Goal: Task Accomplishment & Management: Use online tool/utility

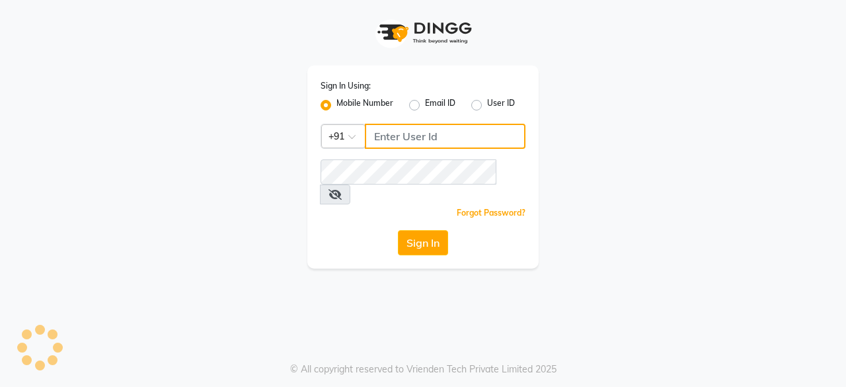
type input "9910088406"
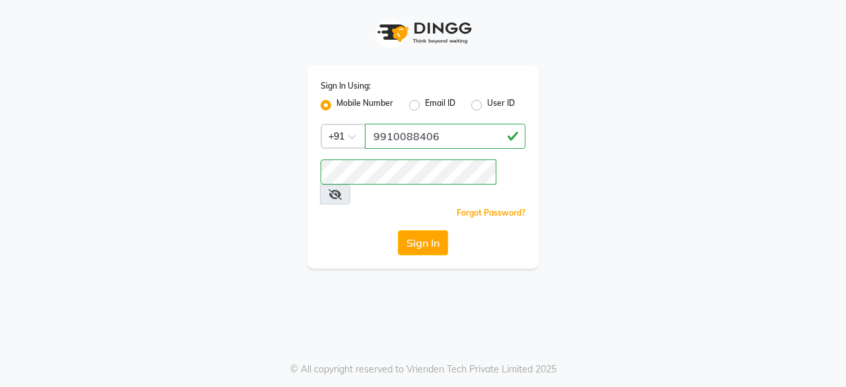
click at [342, 189] on icon at bounding box center [335, 194] width 13 height 11
click at [413, 230] on button "Sign In" at bounding box center [423, 242] width 50 height 25
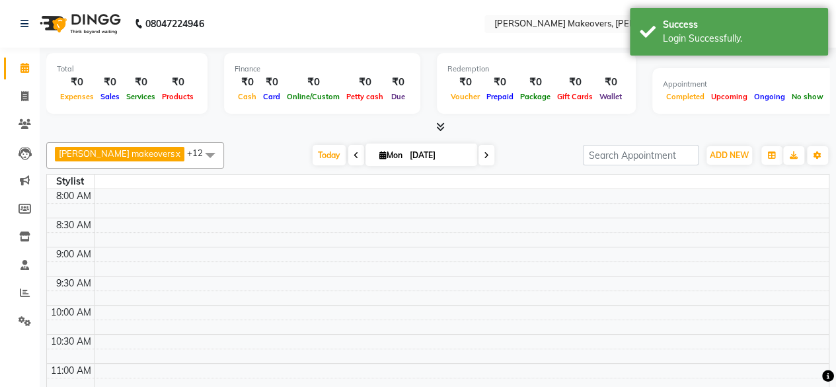
select select "en"
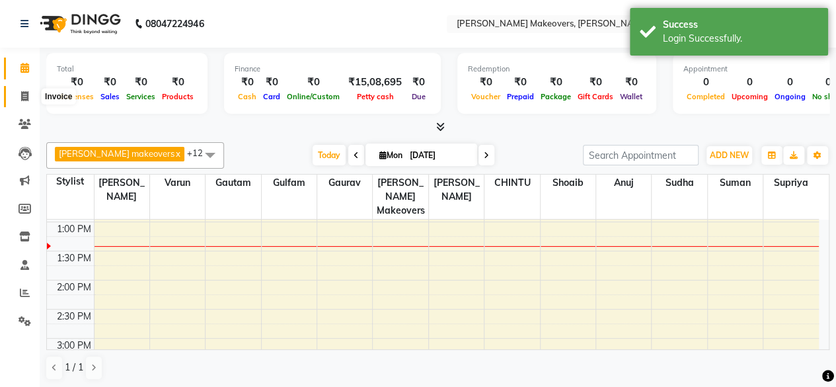
click at [28, 99] on icon at bounding box center [24, 96] width 7 height 10
select select "service"
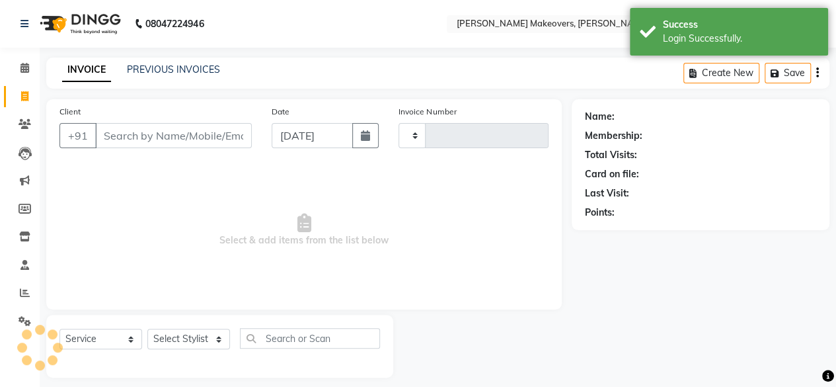
type input "0277"
select select "3533"
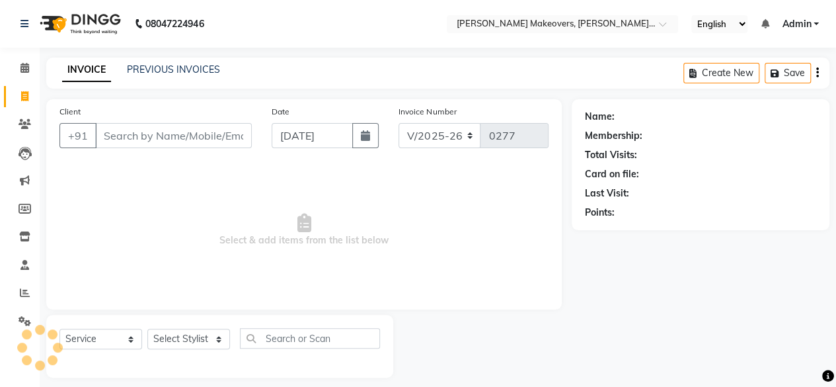
click at [124, 137] on input "Client" at bounding box center [173, 135] width 157 height 25
select select "P"
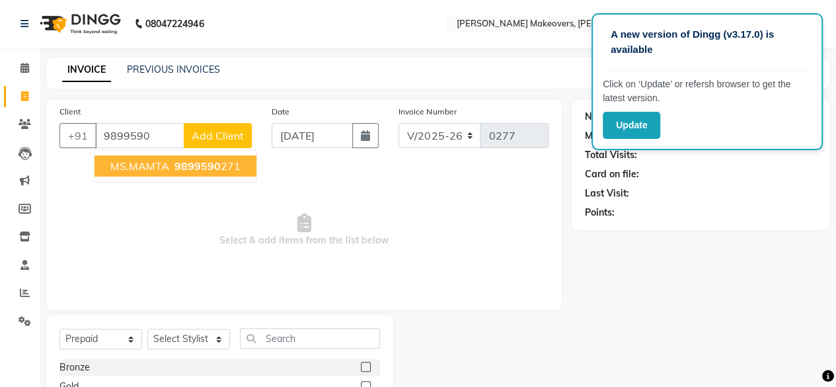
click at [148, 178] on ngb-typeahead-window "MS.MAMTA 9899590 271" at bounding box center [175, 165] width 163 height 33
click at [151, 169] on span "MS.MAMTA" at bounding box center [139, 165] width 59 height 13
type input "9899590271"
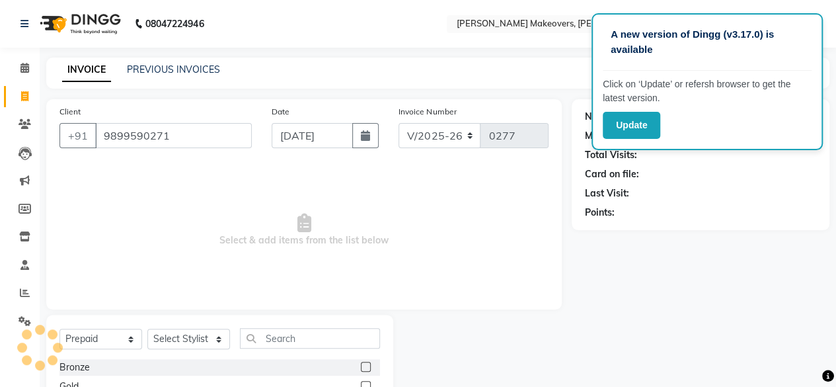
click at [151, 169] on span "Select & add items from the list below" at bounding box center [303, 230] width 489 height 132
click at [637, 265] on div "Name: Membership: Total Visits: Card on file: Last Visit: Points:" at bounding box center [706, 304] width 268 height 411
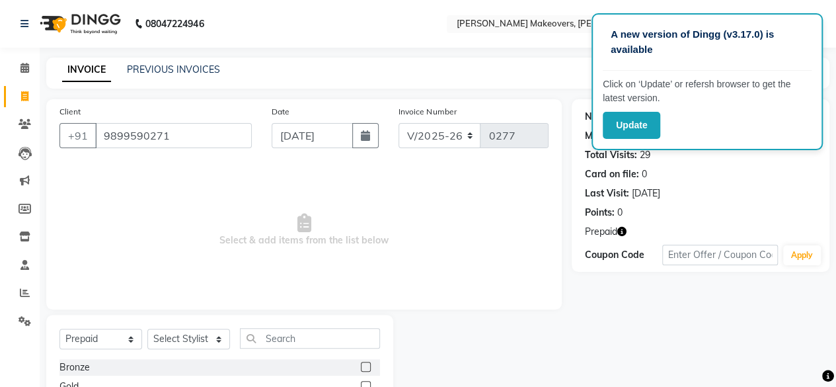
click at [617, 231] on span "Prepaid" at bounding box center [601, 232] width 32 height 14
click at [621, 233] on icon "button" at bounding box center [621, 231] width 9 height 9
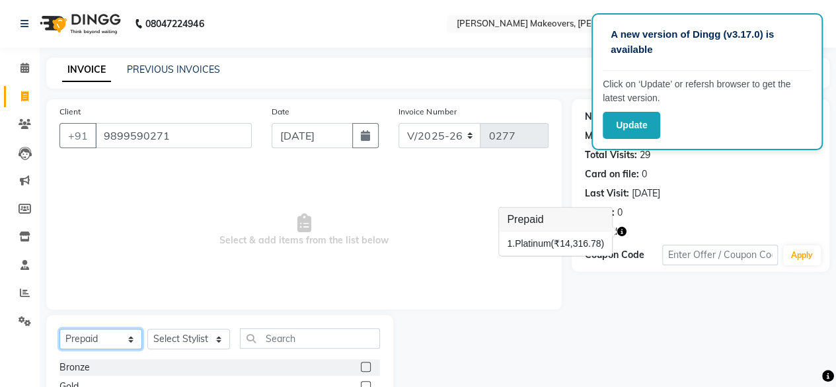
click at [128, 340] on select "Select Service Product Membership Package Voucher Prepaid Gift Card" at bounding box center [100, 339] width 83 height 20
select select "service"
click at [59, 329] on select "Select Service Product Membership Package Voucher Prepaid Gift Card" at bounding box center [100, 339] width 83 height 20
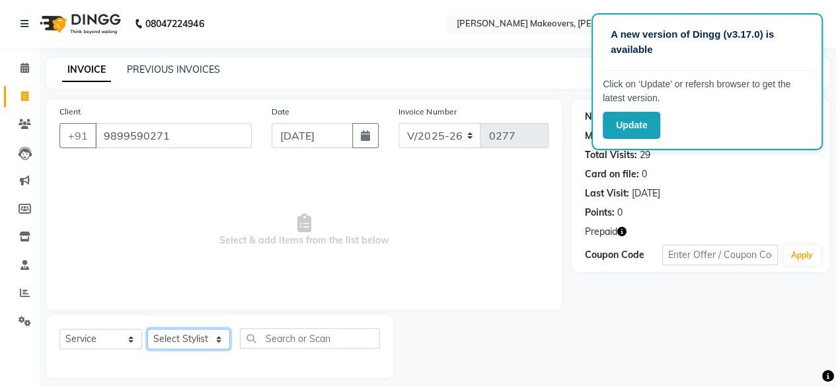
click at [219, 343] on select "Select Stylist [PERSON_NAME] makeovers Anuj CHINTU gaurav [PERSON_NAME] [PERSON…" at bounding box center [188, 339] width 83 height 20
select select "16853"
click at [147, 329] on select "Select Stylist [PERSON_NAME] makeovers Anuj CHINTU gaurav [PERSON_NAME] [PERSON…" at bounding box center [188, 339] width 83 height 20
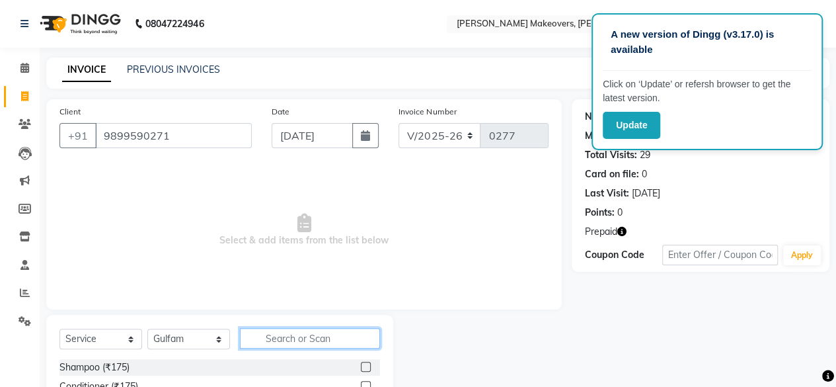
click at [313, 335] on input "text" at bounding box center [310, 338] width 140 height 20
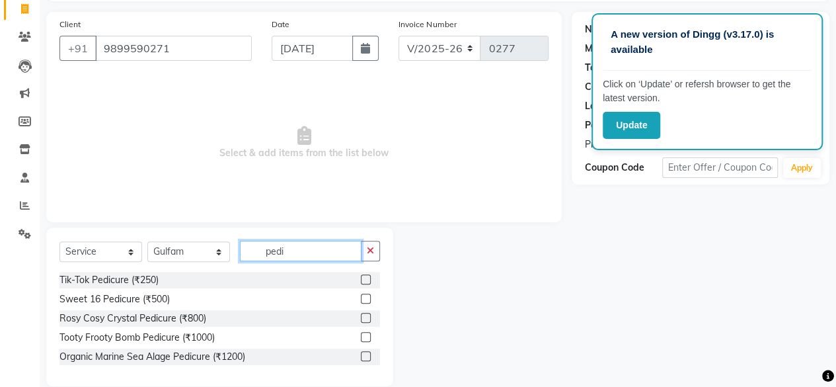
scroll to position [91, 0]
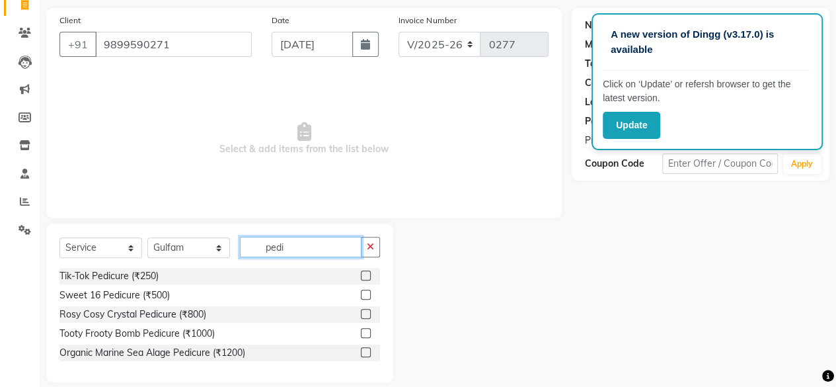
type input "pedi"
click at [366, 310] on label at bounding box center [366, 314] width 10 height 10
click at [366, 310] on input "checkbox" at bounding box center [365, 314] width 9 height 9
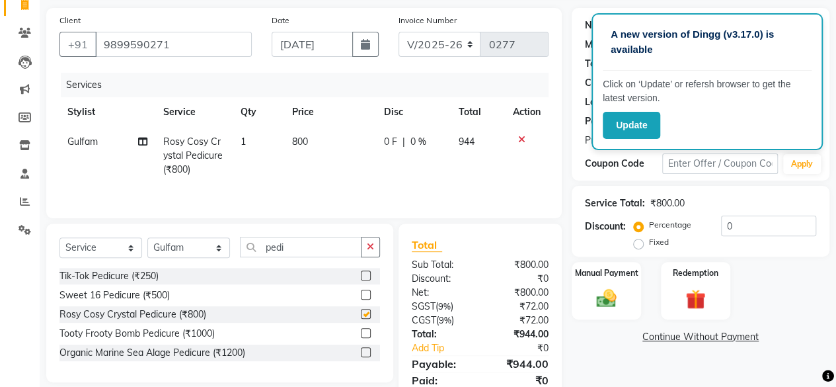
checkbox input "false"
click at [222, 249] on select "Select Stylist [PERSON_NAME] makeovers Anuj CHINTU gaurav [PERSON_NAME] [PERSON…" at bounding box center [188, 247] width 83 height 20
click at [215, 251] on select "Select Stylist [PERSON_NAME] makeovers Anuj CHINTU gaurav [PERSON_NAME] [PERSON…" at bounding box center [188, 247] width 83 height 20
click at [222, 247] on select "Select Stylist [PERSON_NAME] makeovers Anuj CHINTU gaurav [PERSON_NAME] [PERSON…" at bounding box center [188, 247] width 83 height 20
select select "34840"
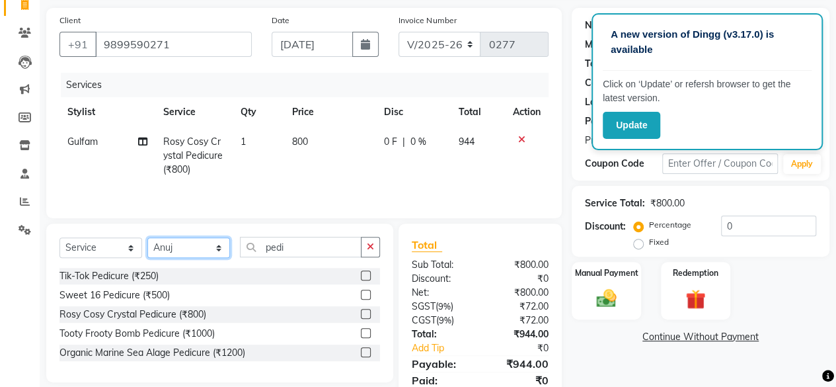
click at [147, 237] on select "Select Stylist [PERSON_NAME] makeovers Anuj CHINTU gaurav [PERSON_NAME] [PERSON…" at bounding box center [188, 247] width 83 height 20
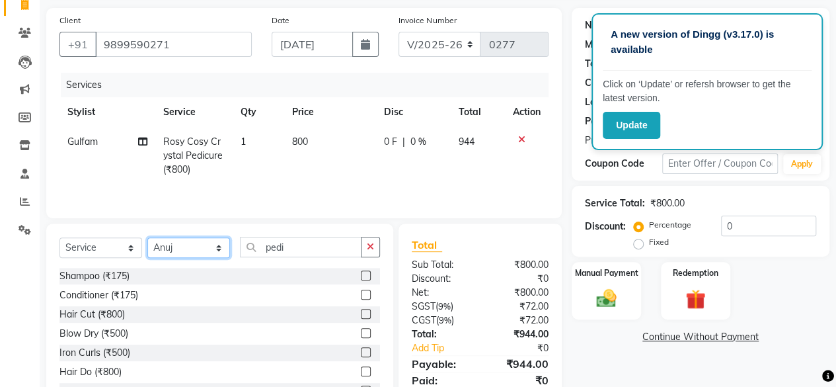
click at [182, 239] on select "Select Stylist [PERSON_NAME] makeovers Anuj CHINTU gaurav [PERSON_NAME] [PERSON…" at bounding box center [188, 247] width 83 height 20
click at [178, 248] on select "Select Stylist [PERSON_NAME] makeovers Anuj CHINTU gaurav [PERSON_NAME] [PERSON…" at bounding box center [188, 247] width 83 height 20
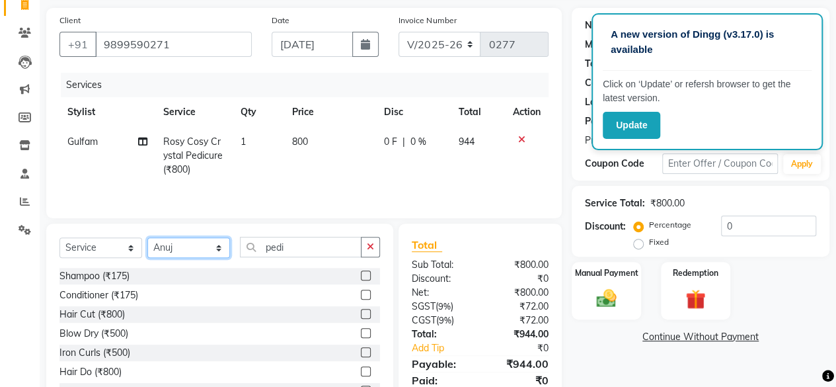
click at [217, 253] on select "Select Stylist [PERSON_NAME] makeovers Anuj CHINTU gaurav [PERSON_NAME] [PERSON…" at bounding box center [188, 247] width 83 height 20
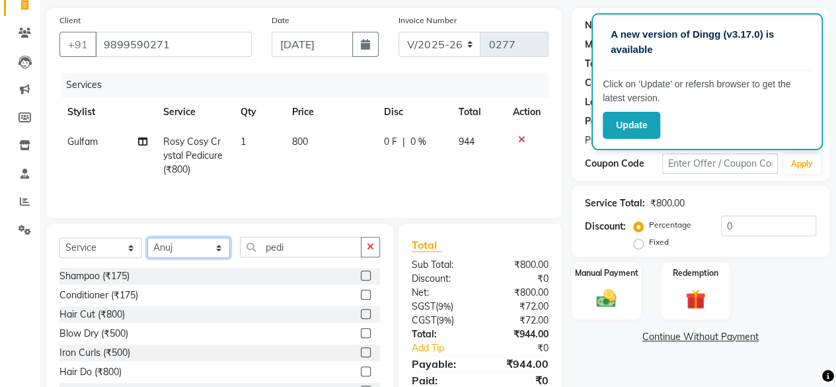
click at [217, 253] on select "Select Stylist [PERSON_NAME] makeovers Anuj CHINTU gaurav [PERSON_NAME] [PERSON…" at bounding box center [188, 247] width 83 height 20
click at [147, 237] on select "Select Stylist [PERSON_NAME] makeovers Anuj CHINTU gaurav [PERSON_NAME] [PERSON…" at bounding box center [188, 247] width 83 height 20
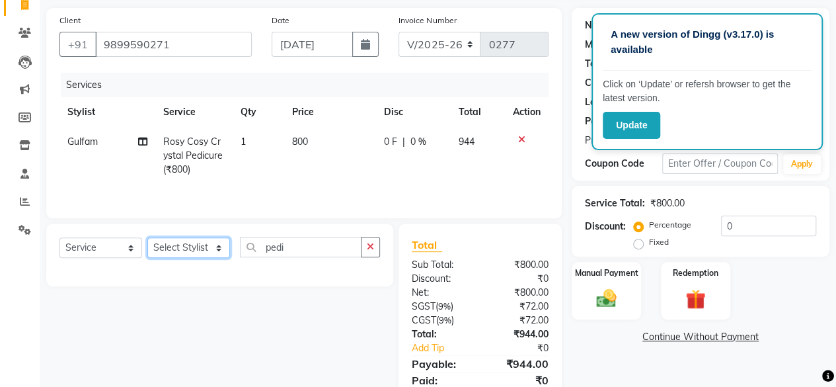
click at [161, 241] on select "Select Stylist [PERSON_NAME] makeovers Anuj CHINTU gaurav [PERSON_NAME] [PERSON…" at bounding box center [188, 247] width 83 height 20
select select "22734"
click at [147, 237] on select "Select Stylist [PERSON_NAME] makeovers Anuj CHINTU gaurav [PERSON_NAME] [PERSON…" at bounding box center [188, 247] width 83 height 20
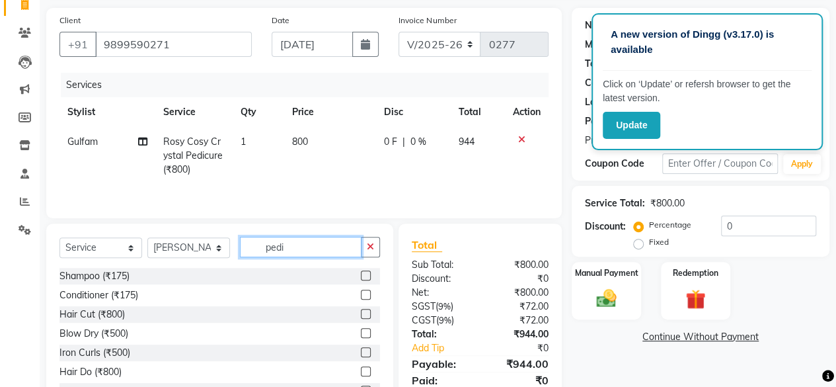
click at [302, 248] on input "pedi" at bounding box center [301, 247] width 122 height 20
type input "p"
type input "eye"
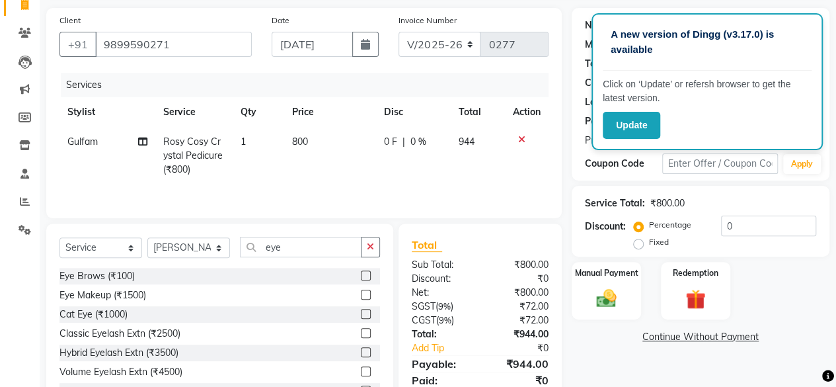
click at [361, 273] on label at bounding box center [366, 275] width 10 height 10
click at [361, 273] on input "checkbox" at bounding box center [365, 276] width 9 height 9
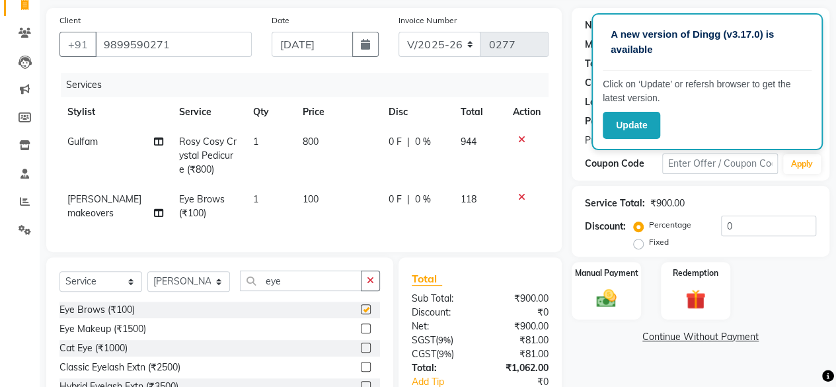
checkbox input "false"
click at [698, 297] on img at bounding box center [696, 299] width 34 height 26
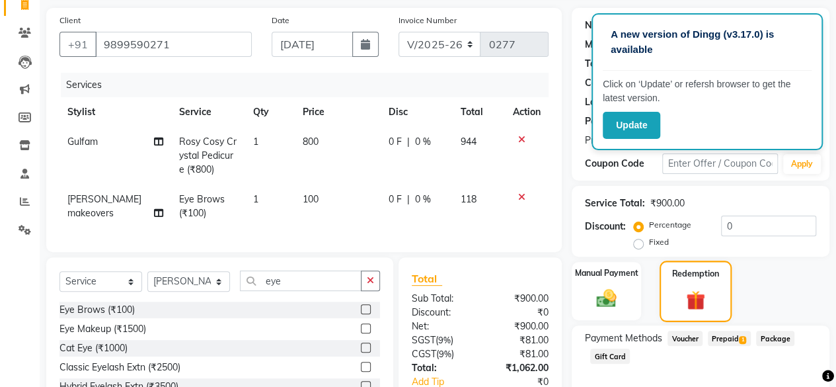
click at [698, 297] on img at bounding box center [696, 300] width 32 height 24
click at [730, 342] on span "Prepaid 1" at bounding box center [729, 338] width 43 height 15
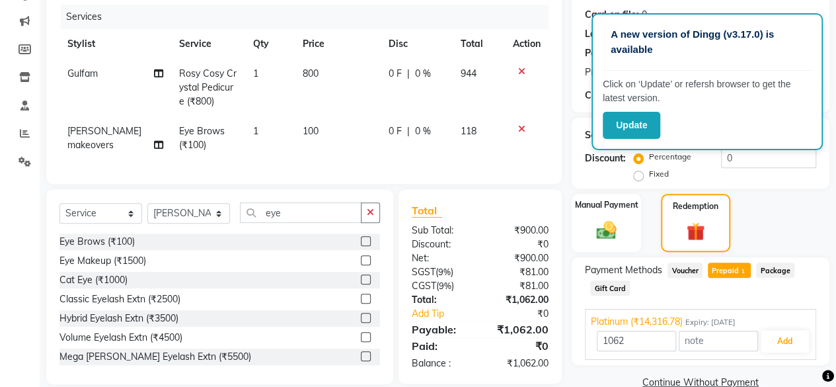
scroll to position [186, 0]
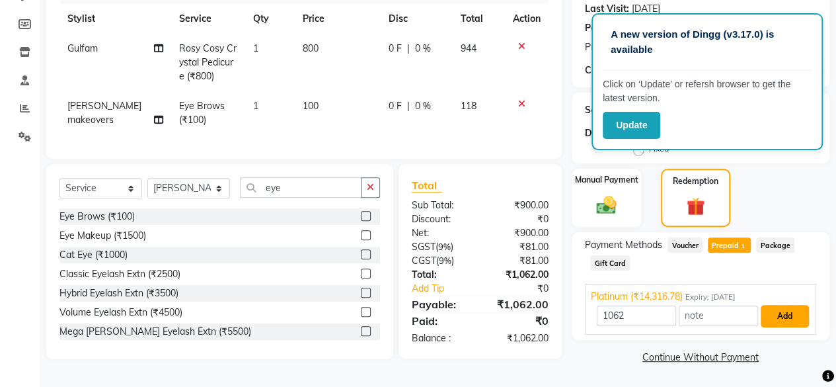
click at [781, 310] on button "Add" at bounding box center [785, 316] width 48 height 22
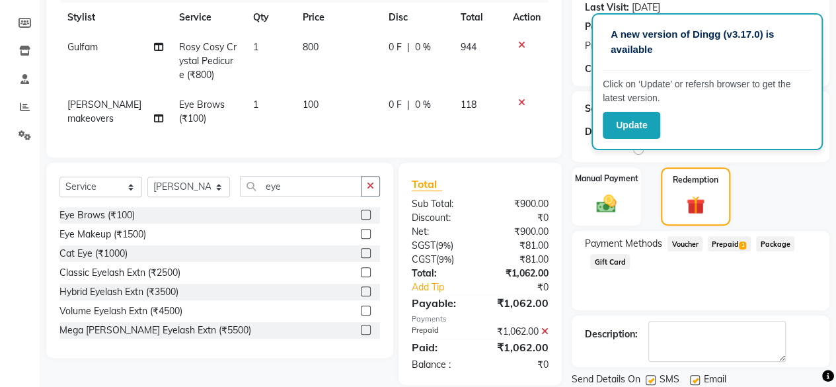
scroll to position [229, 0]
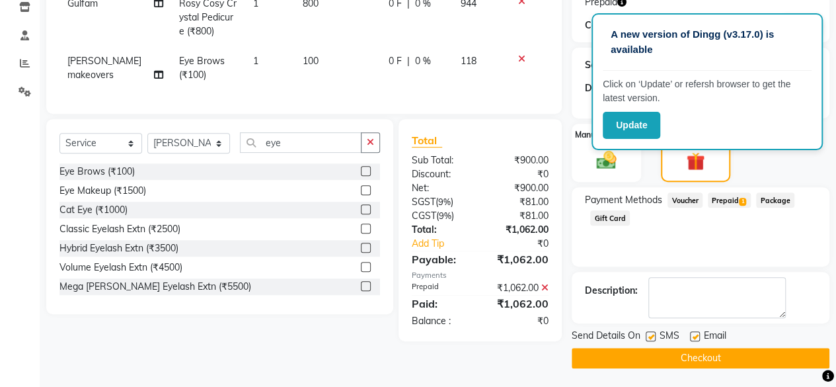
click at [725, 354] on button "Checkout" at bounding box center [701, 358] width 258 height 20
